Goal: Information Seeking & Learning: Learn about a topic

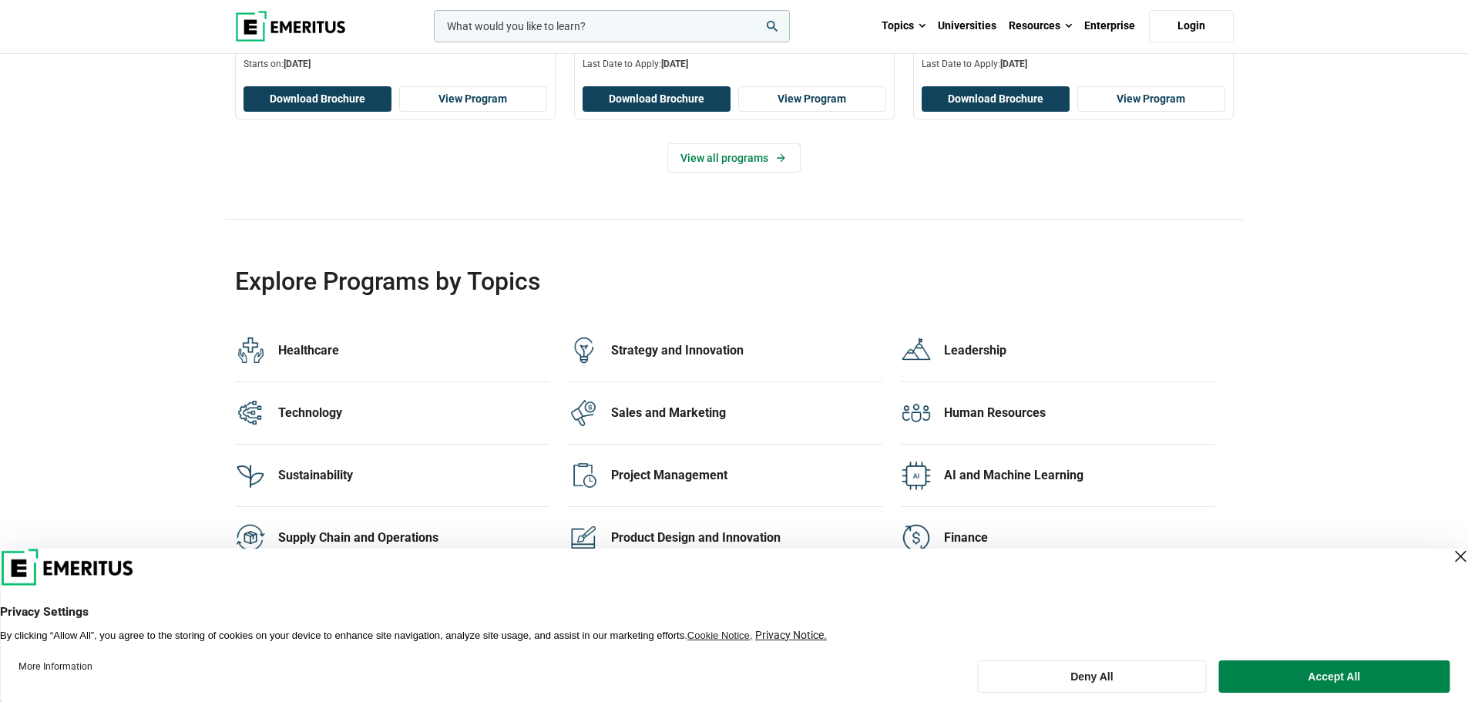
scroll to position [2928, 0]
click at [325, 425] on div "Technology 36 Programs" at bounding box center [413, 413] width 271 height 31
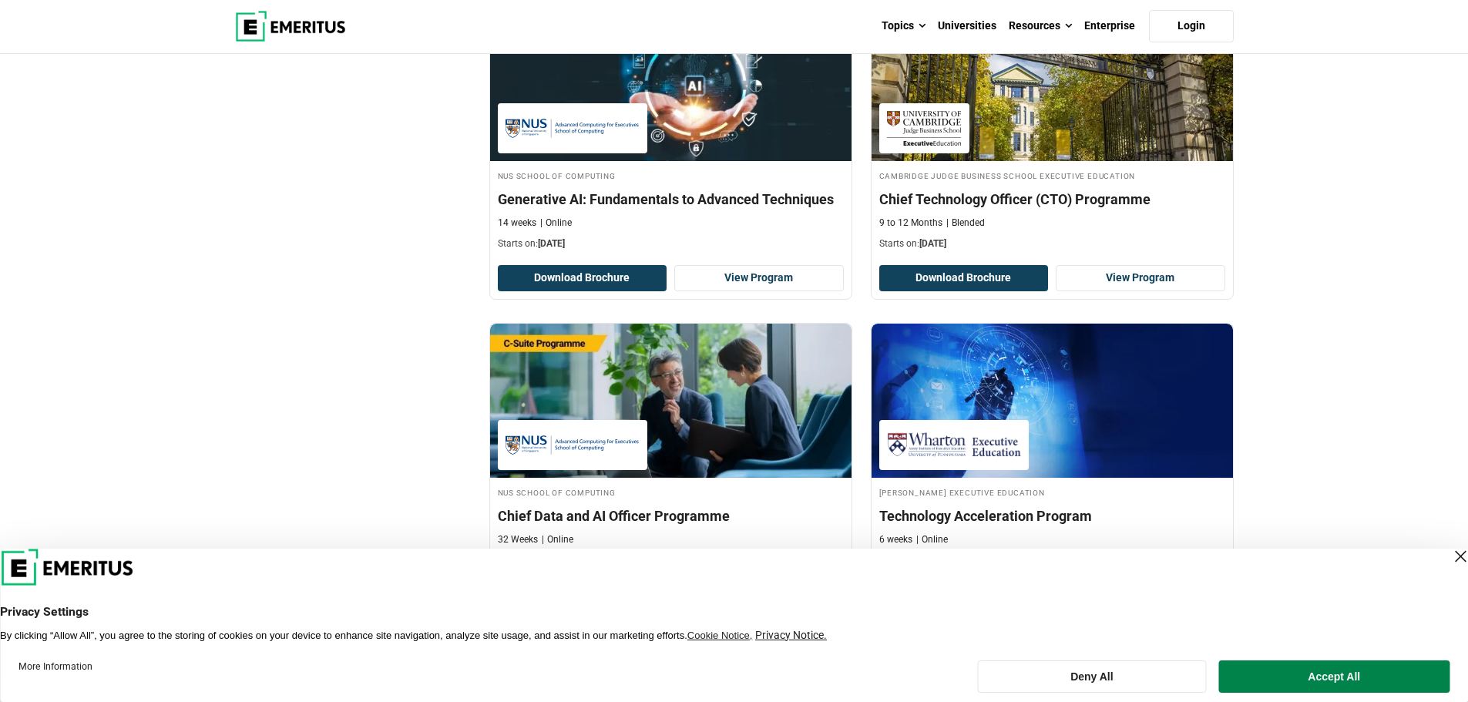
scroll to position [1695, 0]
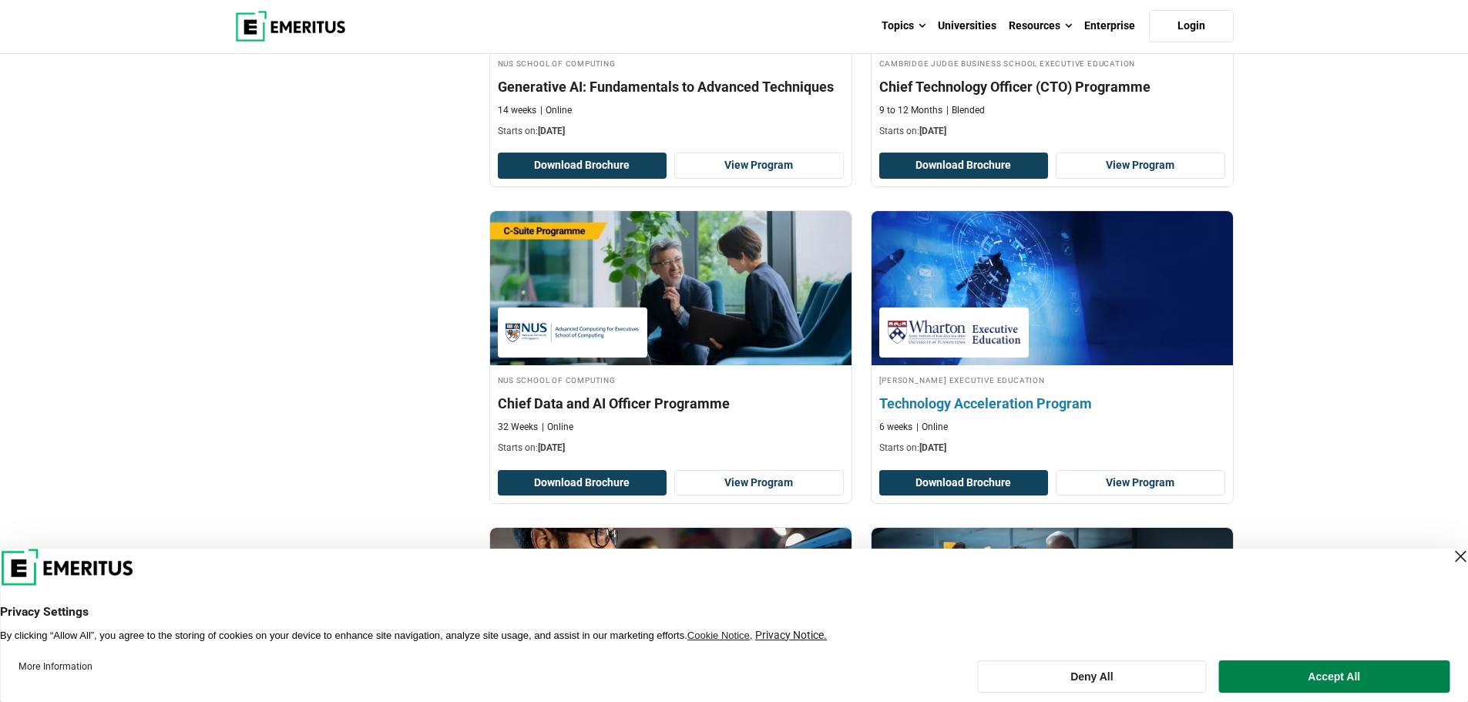
click at [1003, 405] on h4 "Technology Acceleration Program" at bounding box center [1052, 403] width 346 height 19
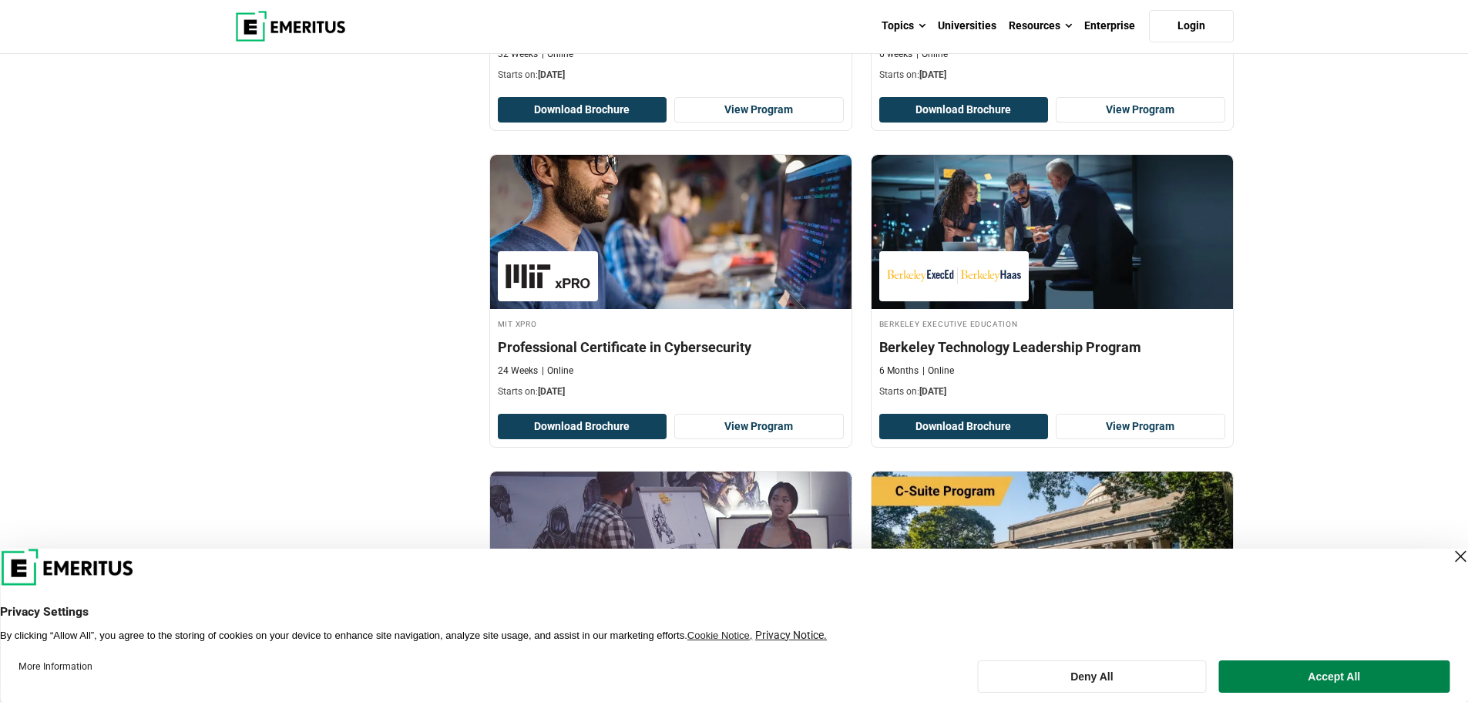
scroll to position [2081, 0]
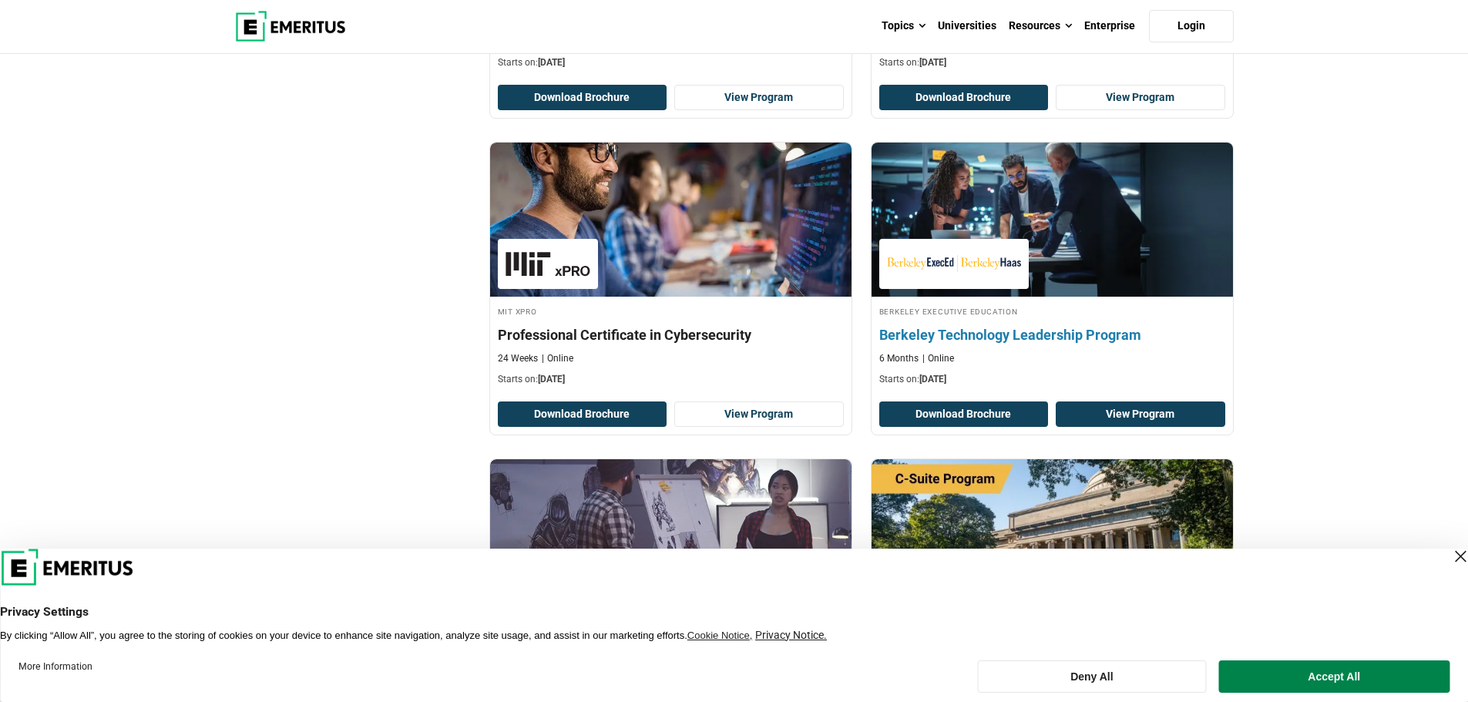
click at [1132, 418] on link "View Program" at bounding box center [1141, 414] width 170 height 26
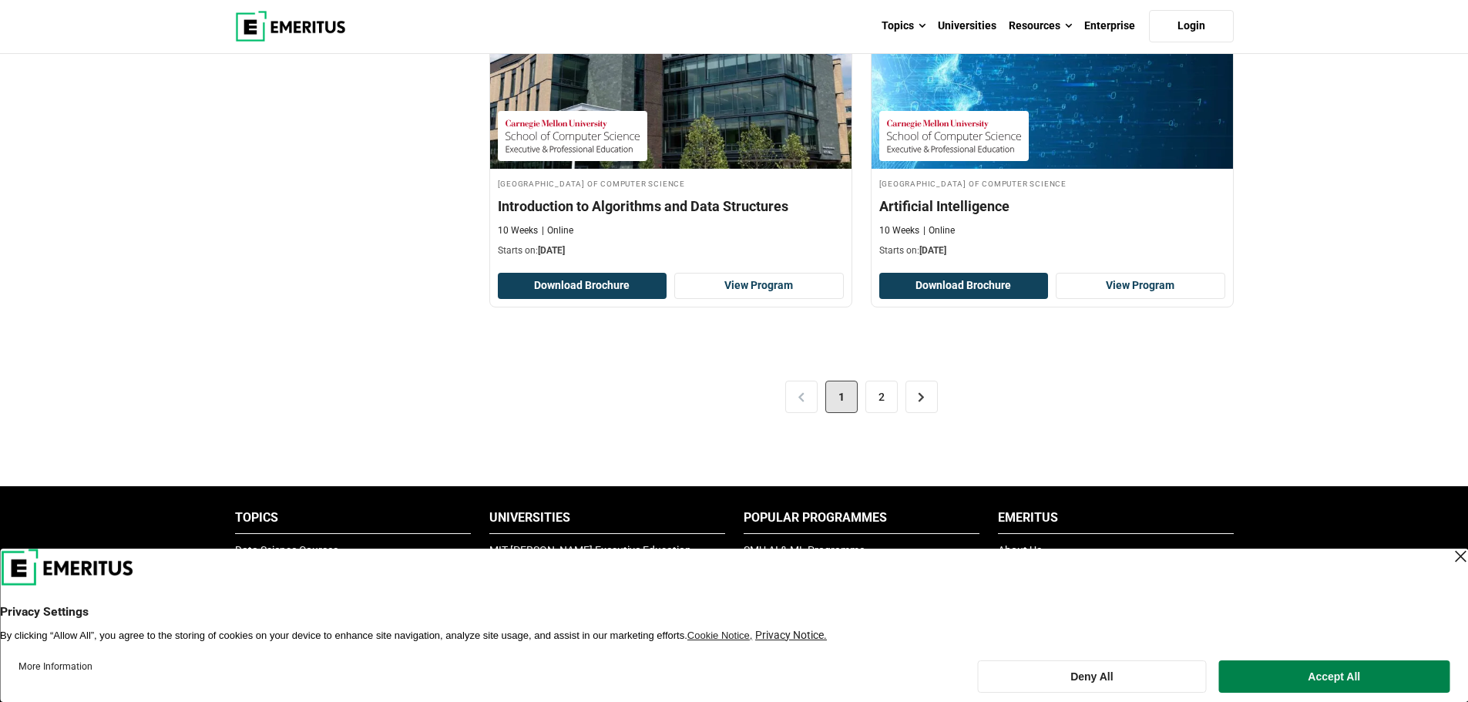
scroll to position [3313, 0]
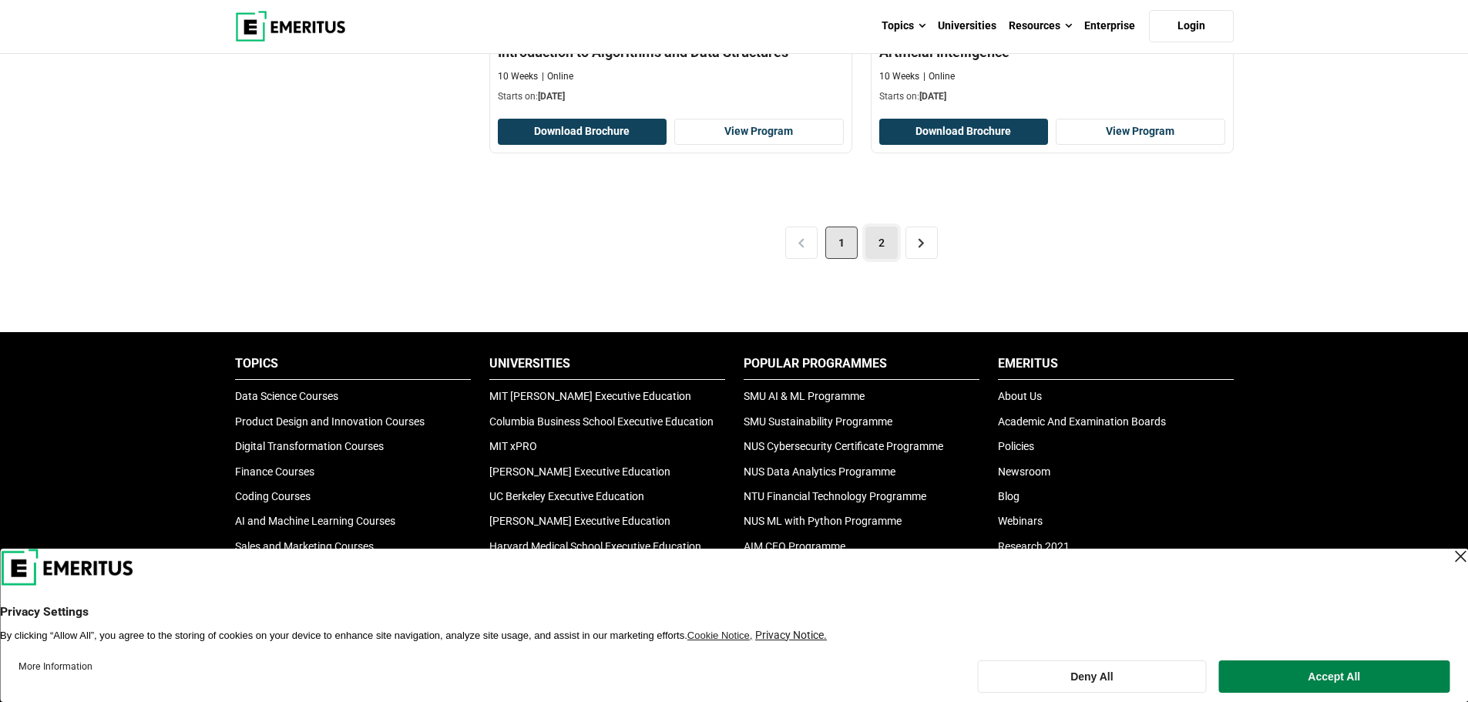
click at [879, 233] on link "2" at bounding box center [881, 243] width 32 height 32
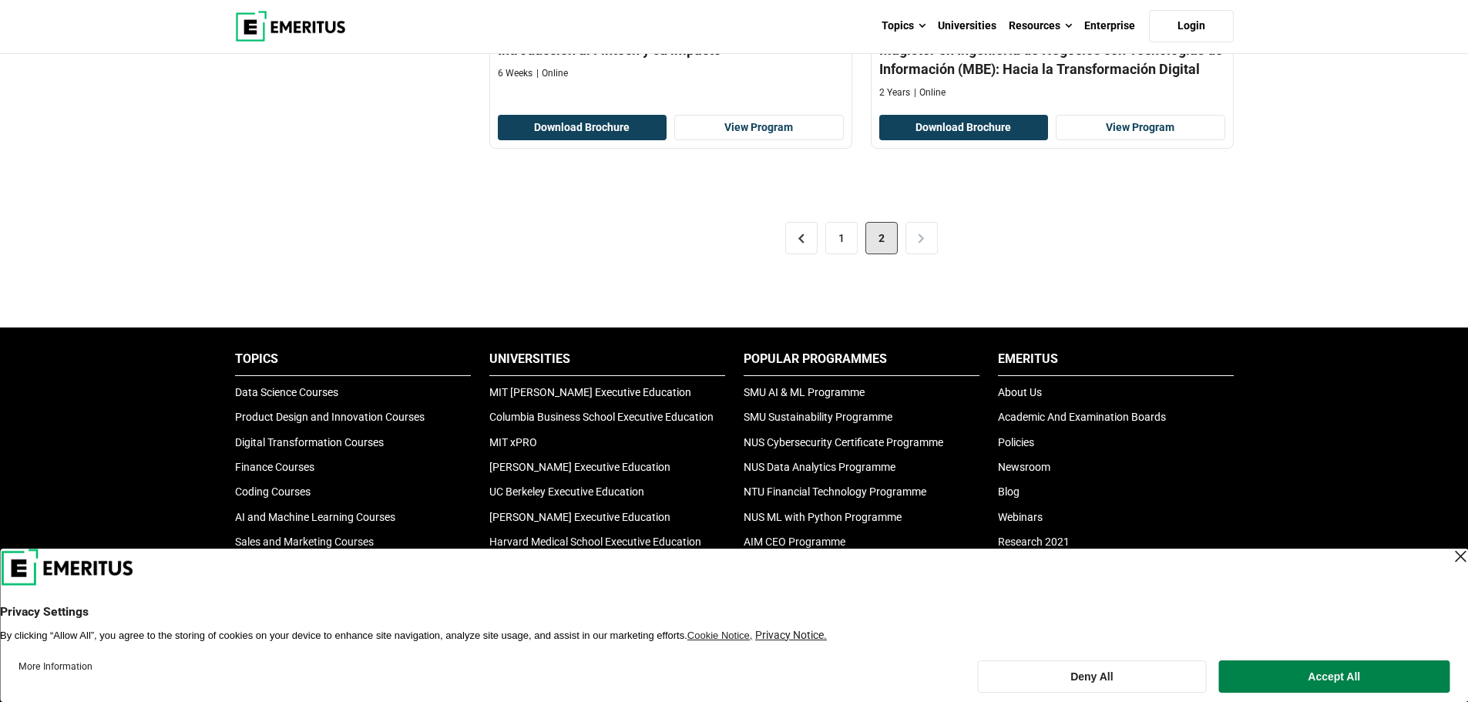
scroll to position [2620, 0]
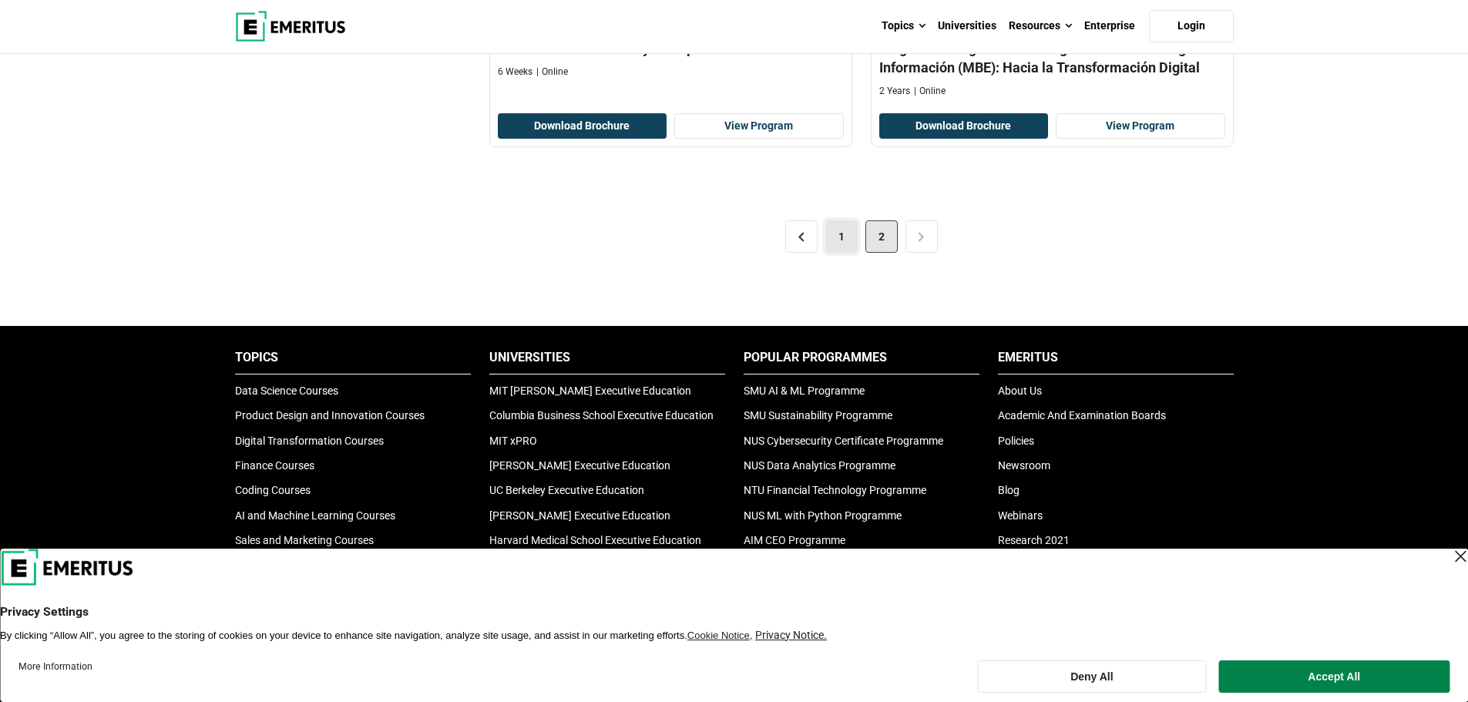
click at [849, 230] on link "1" at bounding box center [841, 236] width 32 height 32
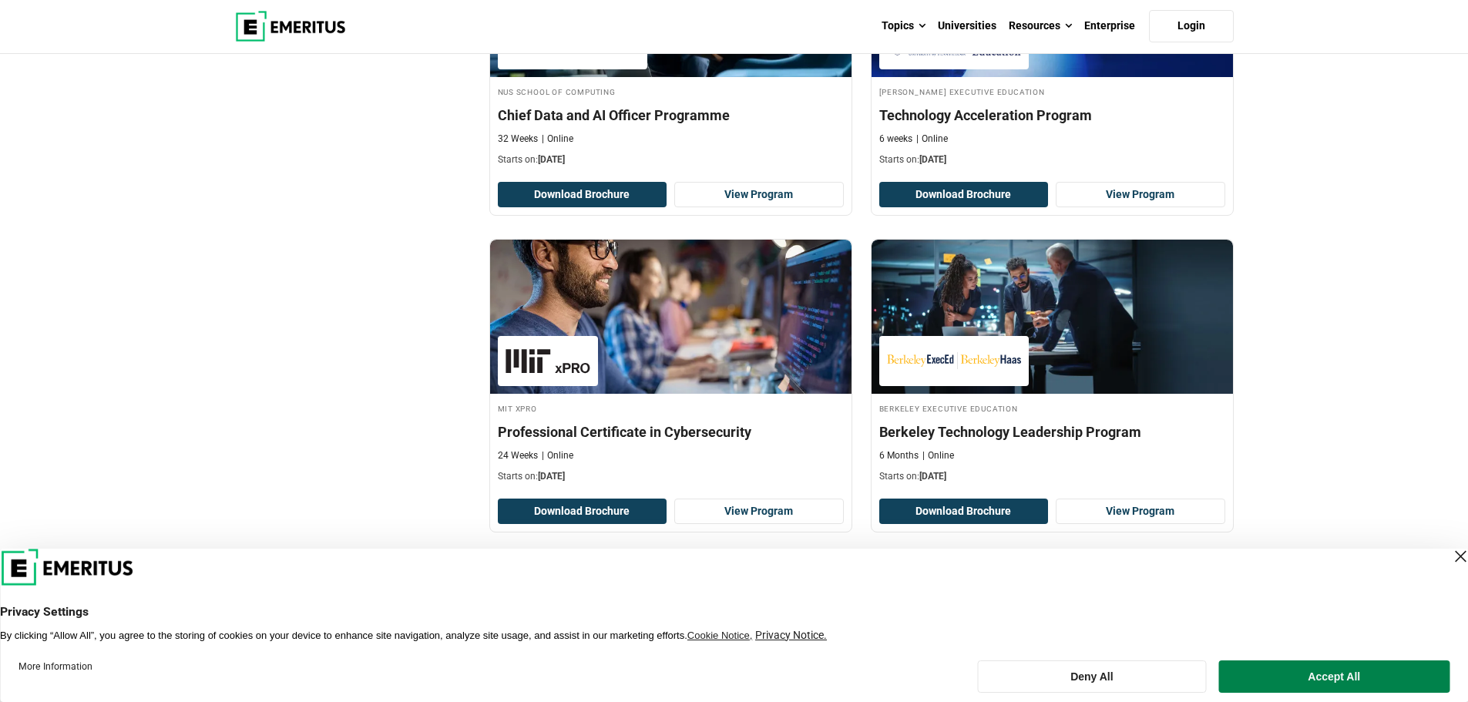
scroll to position [2081, 0]
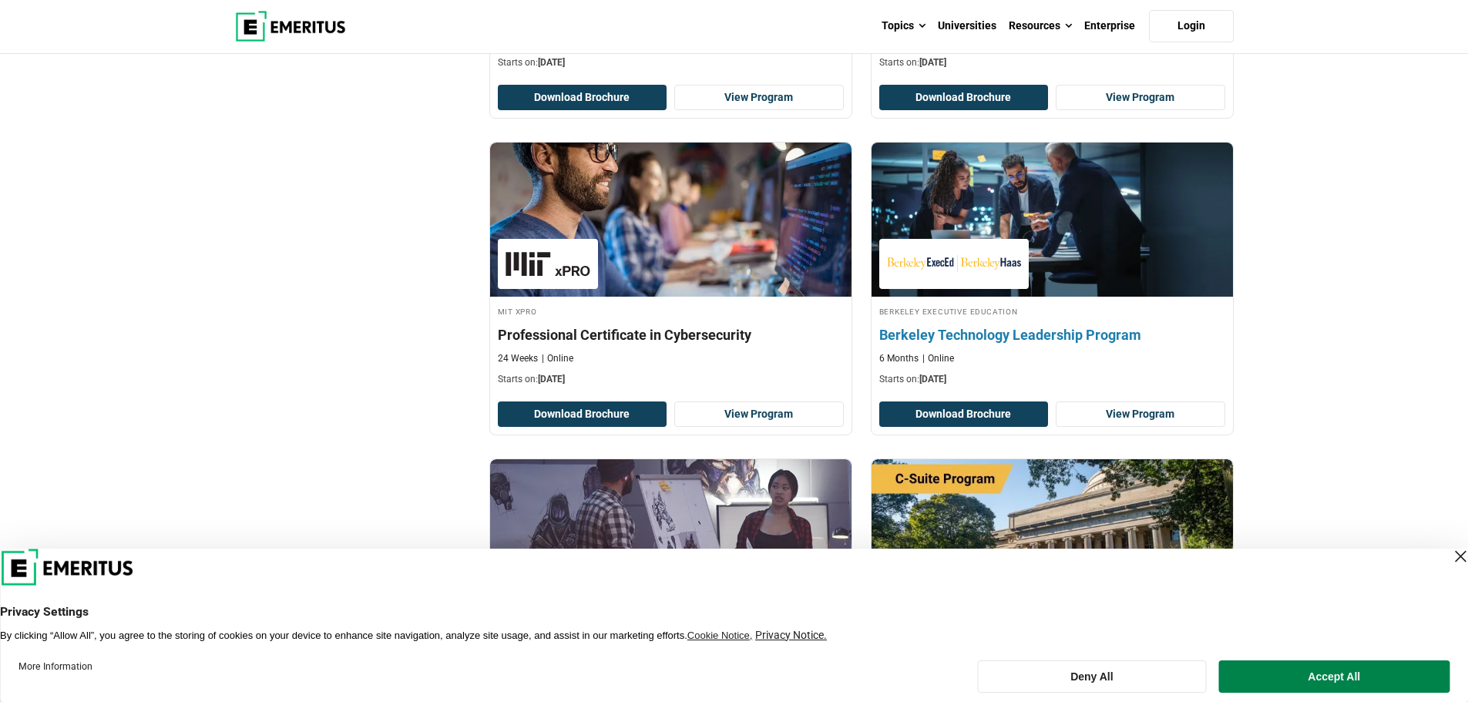
click at [969, 335] on h4 "Berkeley Technology Leadership Program" at bounding box center [1052, 334] width 346 height 19
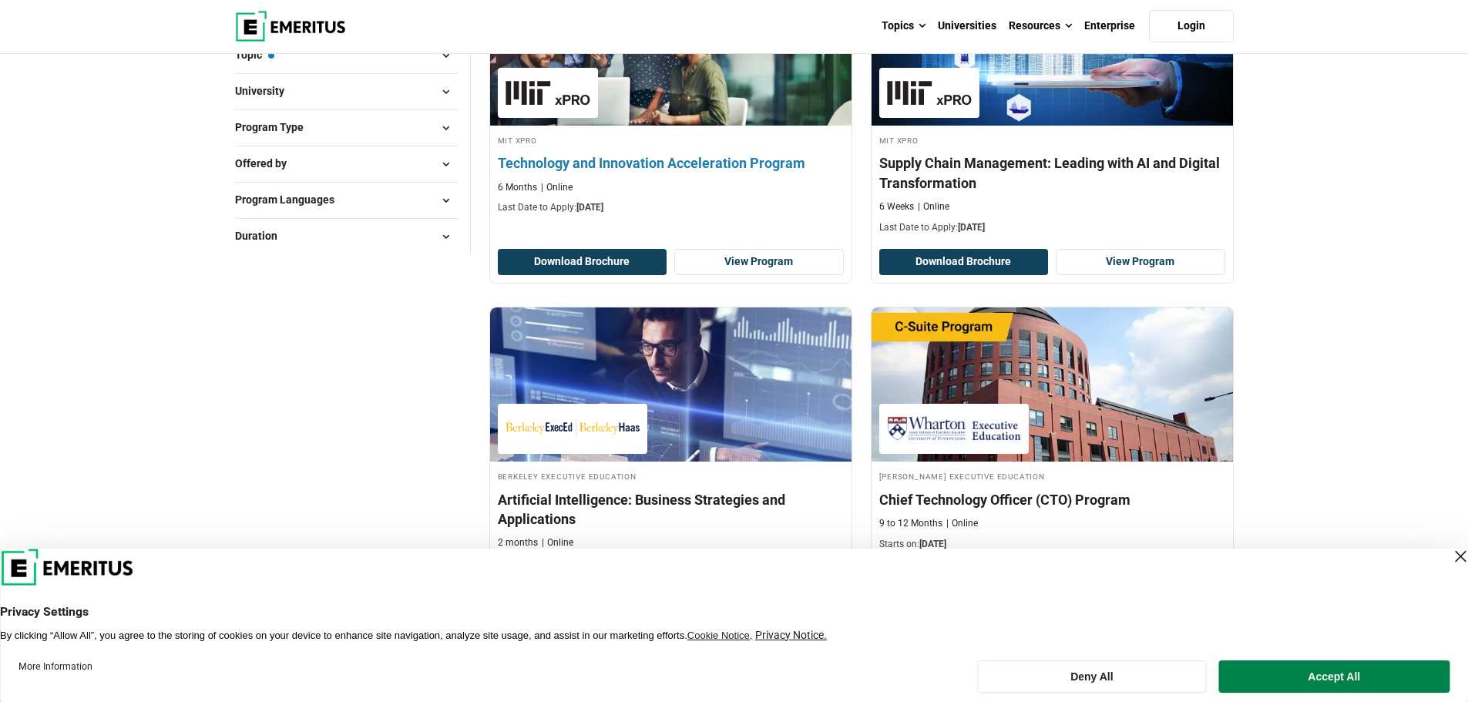
scroll to position [462, 0]
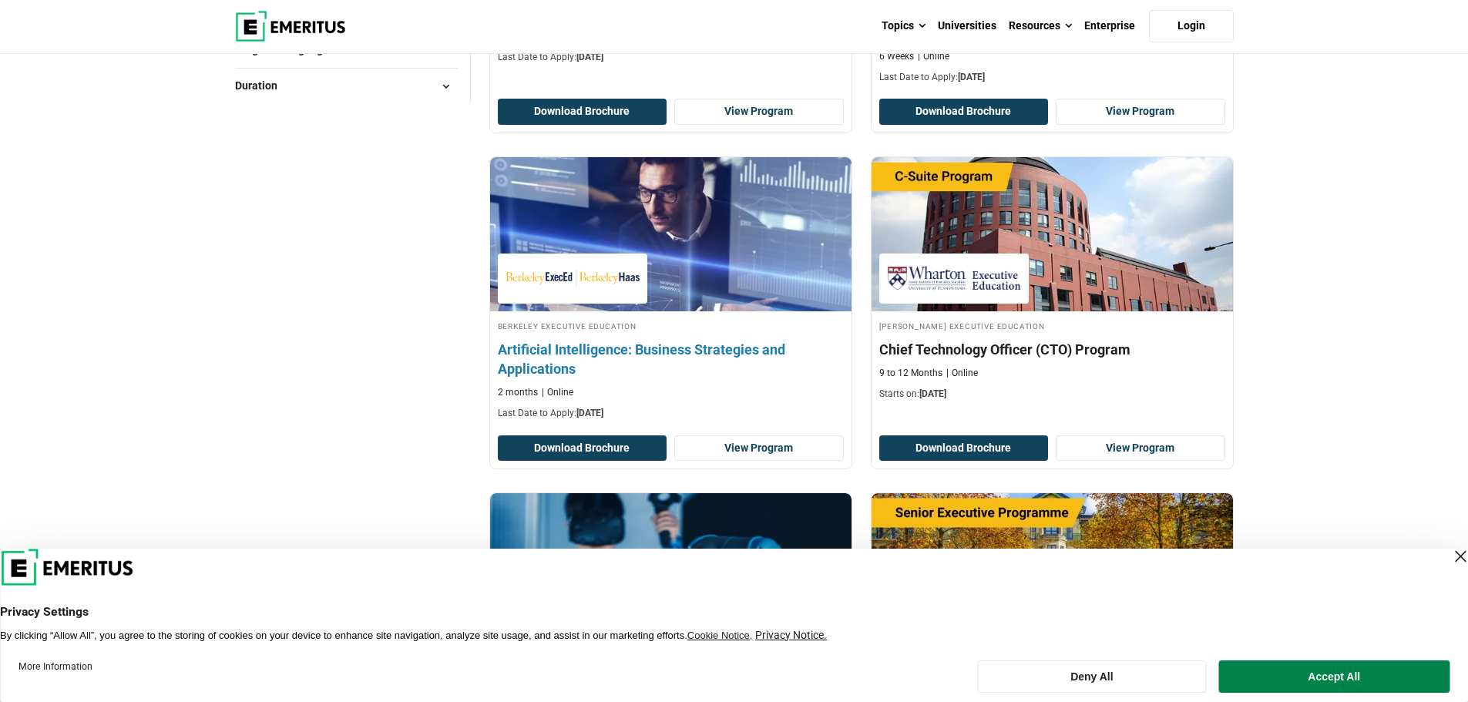
click at [636, 357] on h4 "Artificial Intelligence: Business Strategies and Applications" at bounding box center [671, 359] width 346 height 39
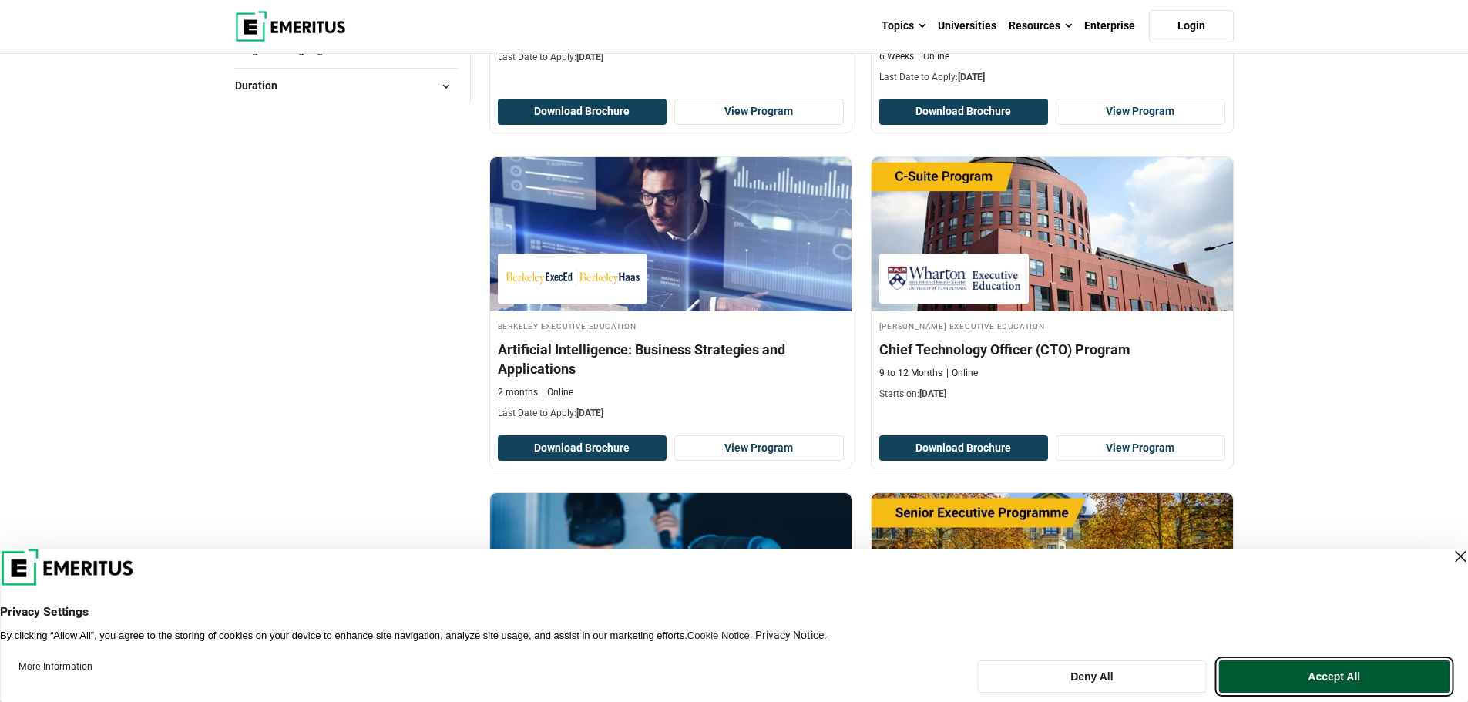
click at [1317, 677] on button "Accept All" at bounding box center [1334, 676] width 230 height 32
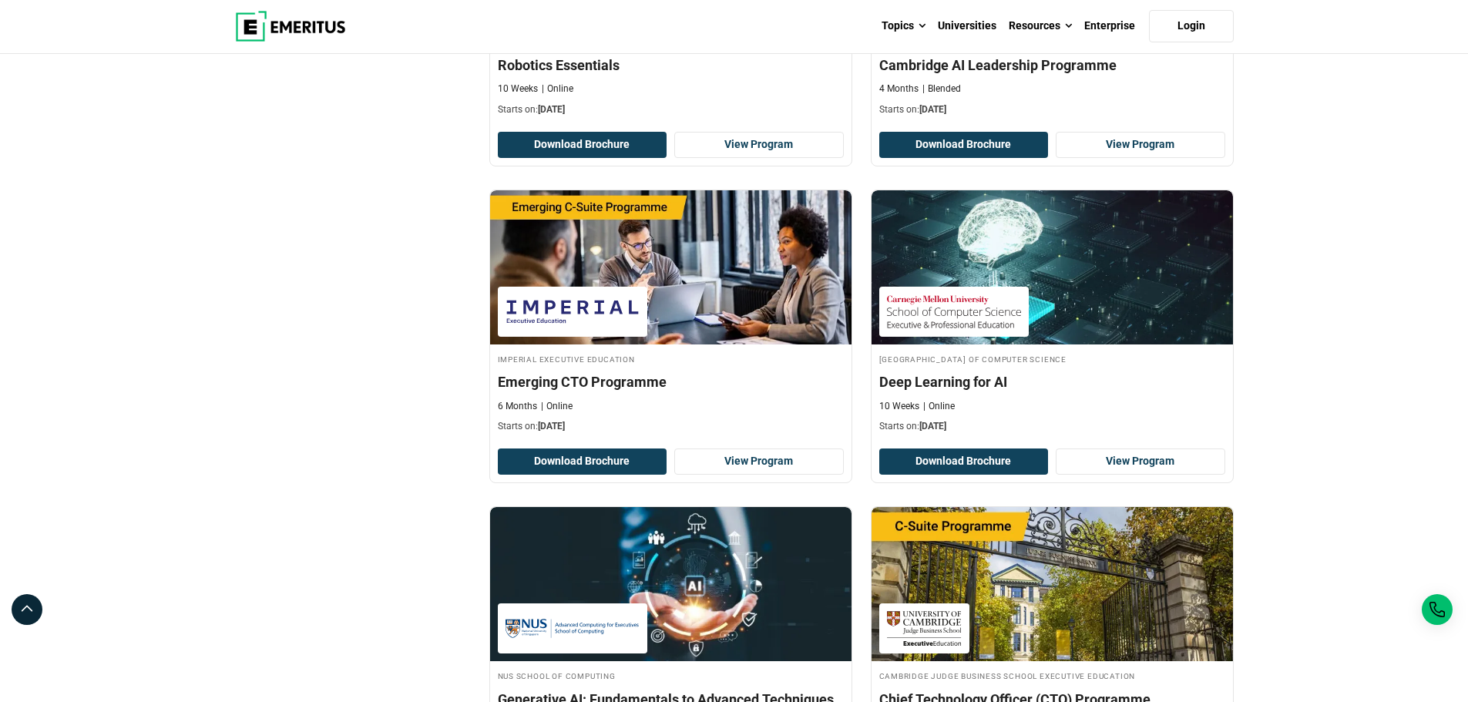
scroll to position [1156, 0]
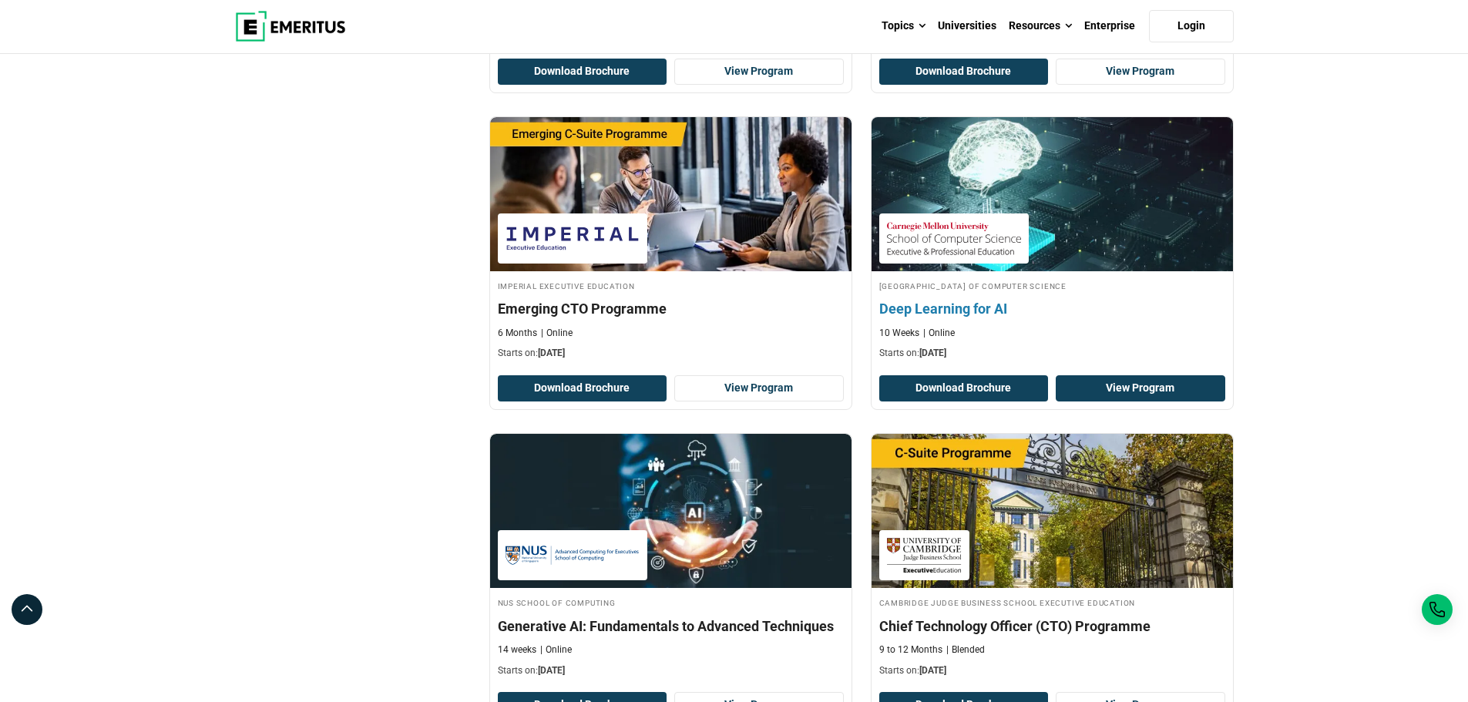
click at [1139, 385] on link "View Program" at bounding box center [1141, 388] width 170 height 26
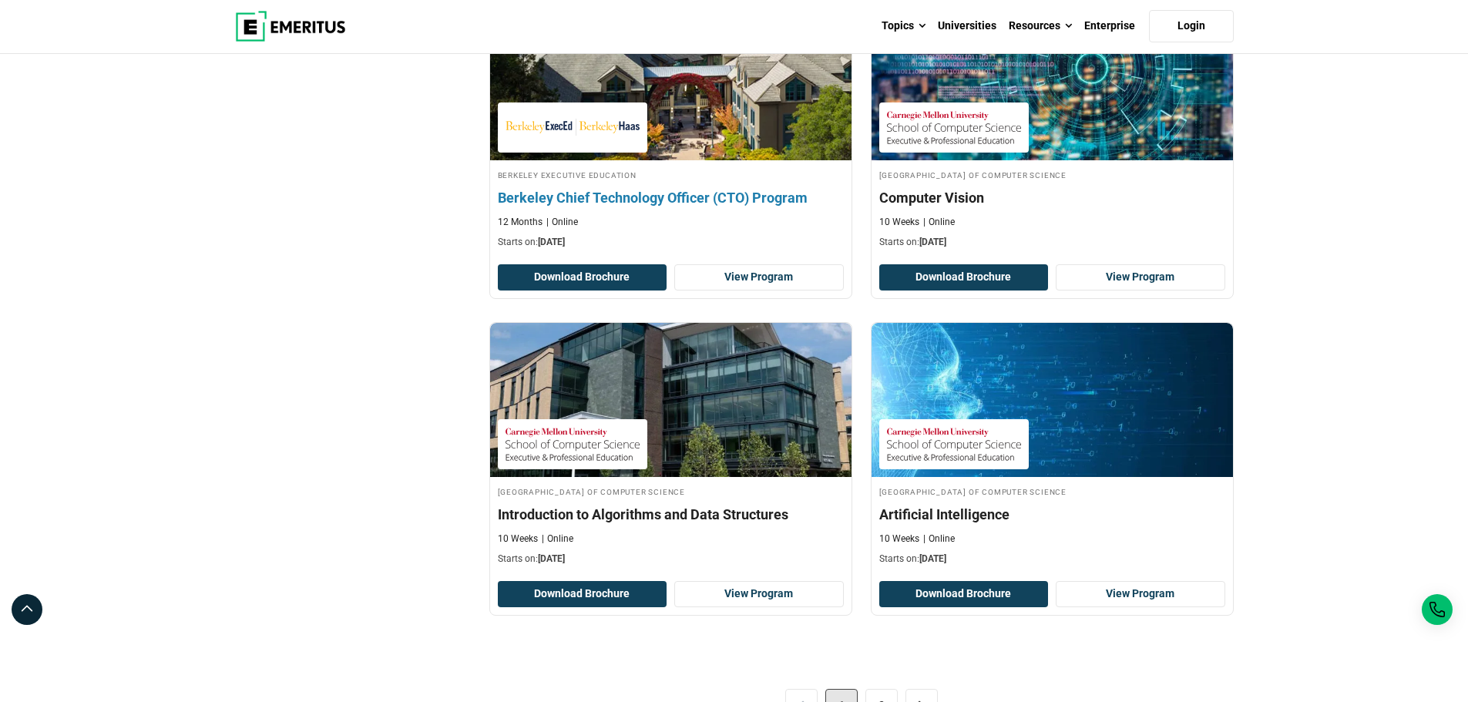
scroll to position [3005, 0]
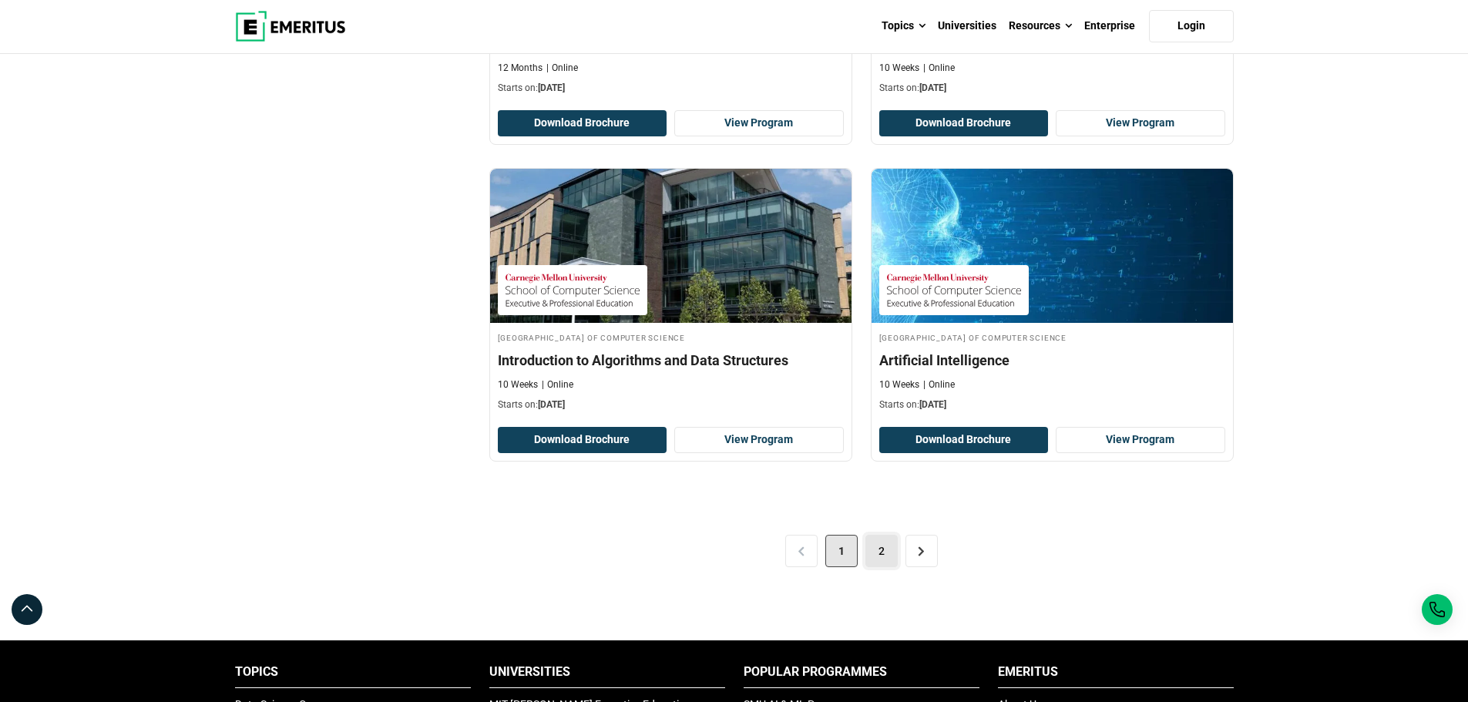
click at [875, 558] on link "2" at bounding box center [881, 551] width 32 height 32
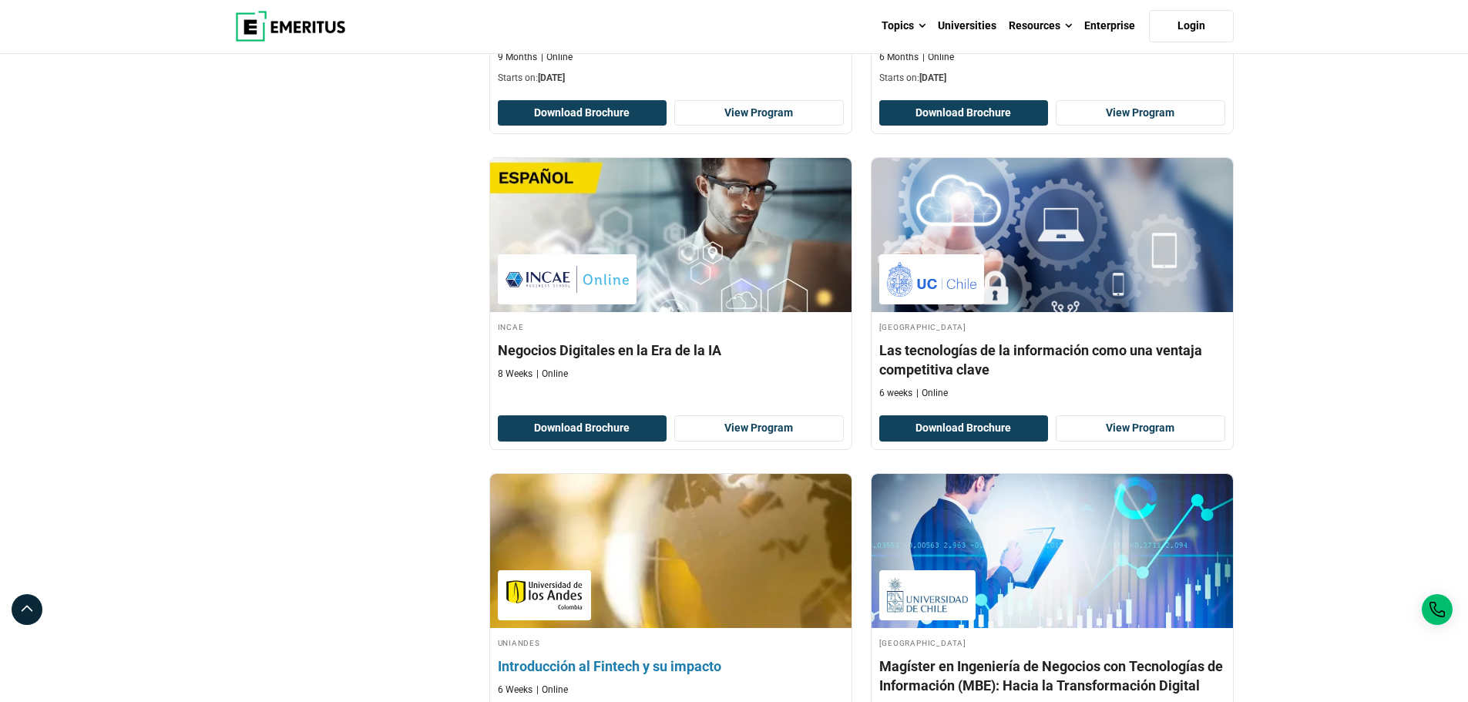
scroll to position [2235, 0]
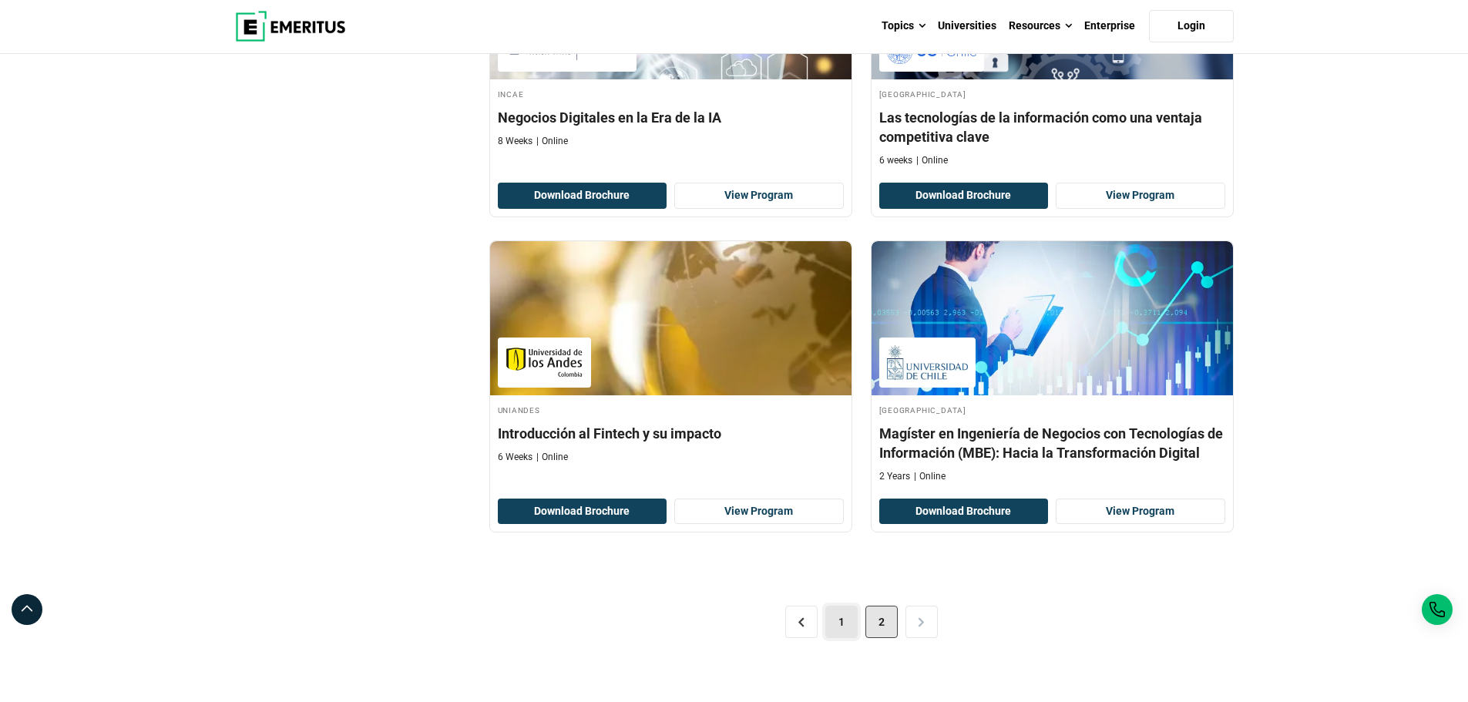
click at [845, 616] on link "1" at bounding box center [841, 622] width 32 height 32
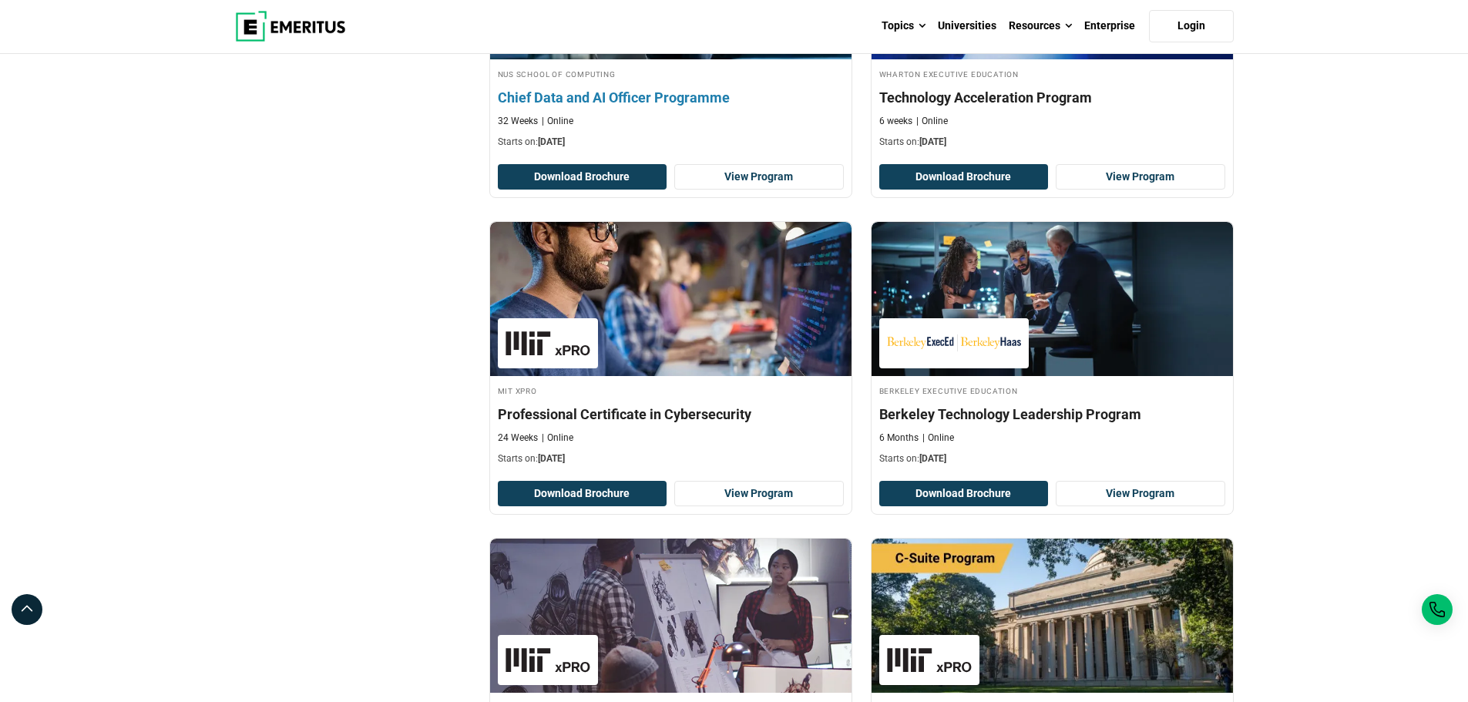
scroll to position [2004, 0]
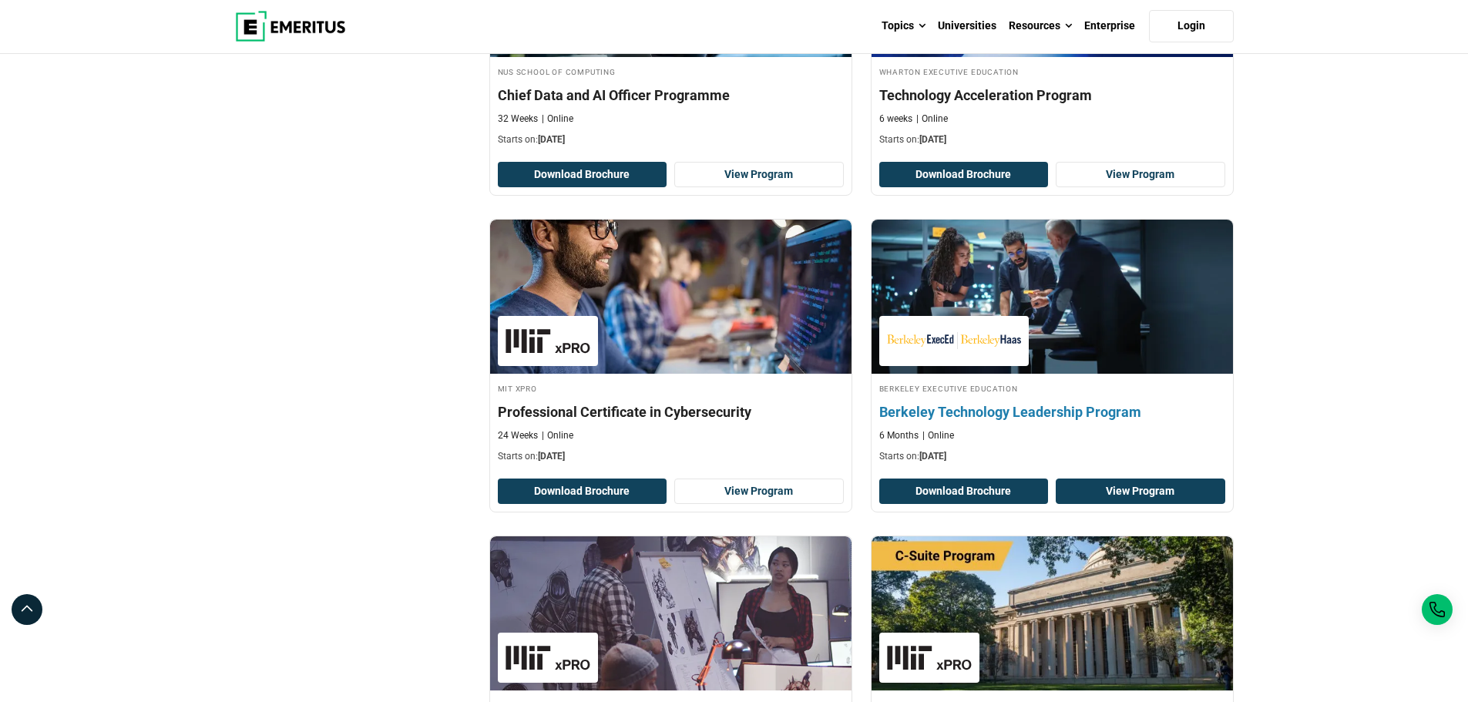
click at [1133, 479] on link "View Program" at bounding box center [1141, 492] width 170 height 26
